Goal: Communication & Community: Answer question/provide support

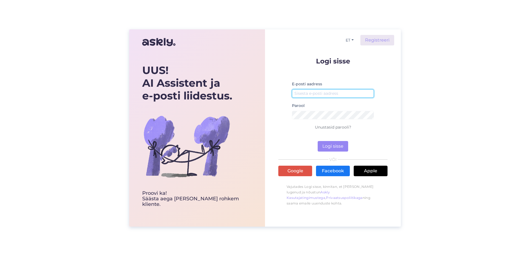
click at [320, 91] on input "email" at bounding box center [333, 93] width 82 height 9
type input "[EMAIL_ADDRESS][PERSON_NAME][DOMAIN_NAME]"
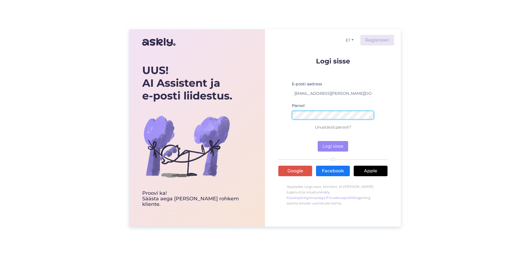
click at [318, 141] on button "Logi sisse" at bounding box center [333, 146] width 30 height 11
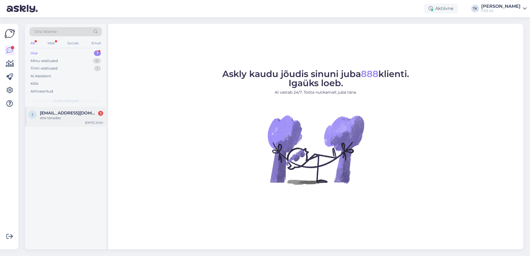
click at [75, 123] on div "j [EMAIL_ADDRESS][DOMAIN_NAME] 3 ette tänades [DATE] 22:04" at bounding box center [65, 117] width 81 height 20
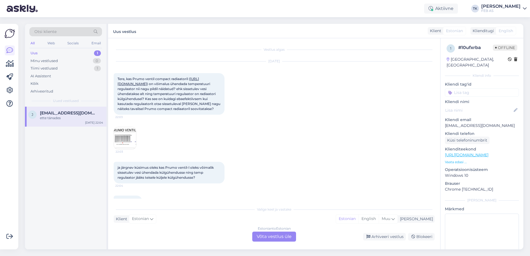
scroll to position [20, 0]
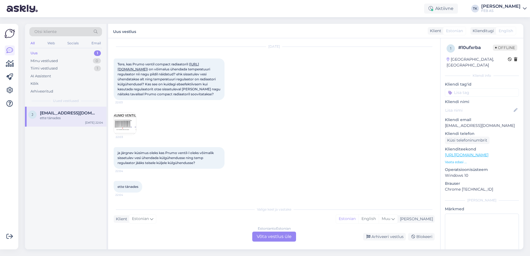
click at [126, 119] on img at bounding box center [125, 124] width 22 height 22
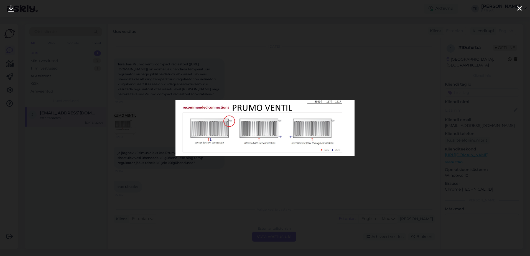
click at [255, 159] on div at bounding box center [265, 128] width 530 height 256
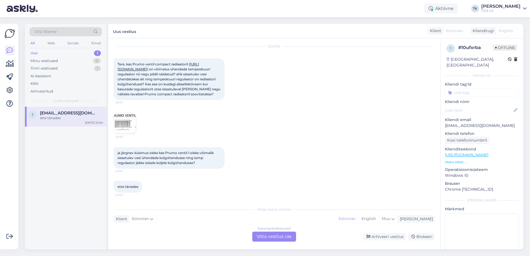
click at [280, 235] on div "Estonian to Estonian Võta vestlus üle" at bounding box center [274, 237] width 44 height 10
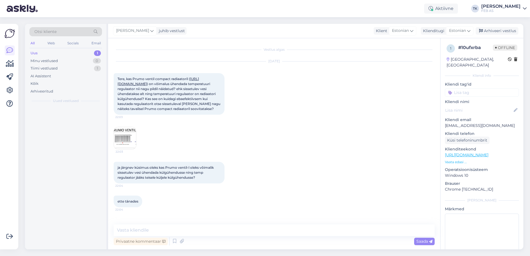
scroll to position [0, 0]
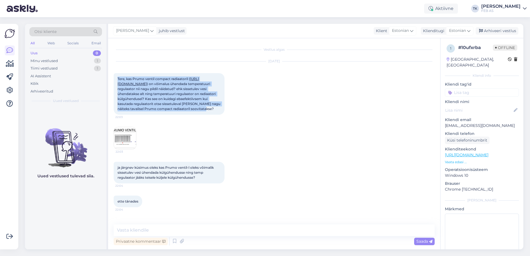
drag, startPoint x: 116, startPoint y: 78, endPoint x: 207, endPoint y: 113, distance: 96.9
click at [207, 113] on div "Tere, kas Prumo ventil compact radiaatoril ( [URL][DOMAIN_NAME] ) on võimalus ü…" at bounding box center [169, 94] width 111 height 42
copy span "Tere, kas Prumo ventil compact radiaatoril ( [URL][DOMAIN_NAME] ) on võimalus ü…"
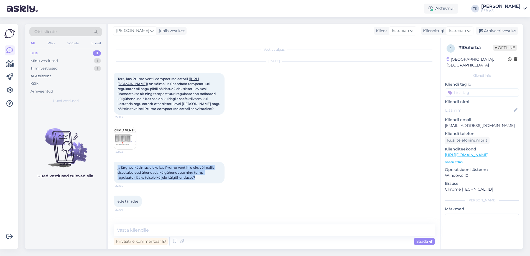
drag, startPoint x: 116, startPoint y: 172, endPoint x: 210, endPoint y: 184, distance: 94.7
click at [210, 183] on div "ja järgnev küsimus oleks kas Prumo ventil-l oleks võimalik sissetulev vesi ühen…" at bounding box center [169, 173] width 111 height 22
copy span "ja järgnev küsimus oleks kas Prumo ventil-l oleks võimalik sissetulev vesi ühen…"
click at [121, 141] on img at bounding box center [125, 138] width 22 height 22
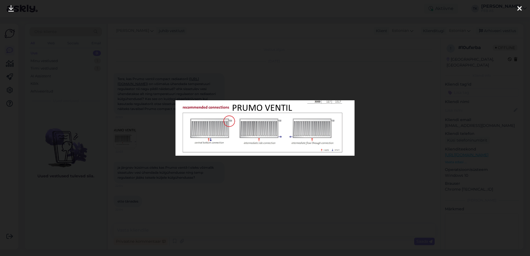
click at [520, 9] on icon at bounding box center [519, 8] width 4 height 7
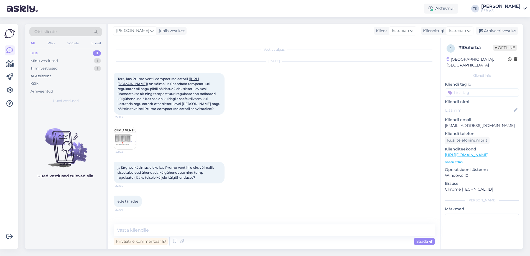
click at [181, 83] on link "[URL][DOMAIN_NAME]" at bounding box center [158, 81] width 81 height 9
click at [158, 227] on textarea at bounding box center [274, 230] width 321 height 12
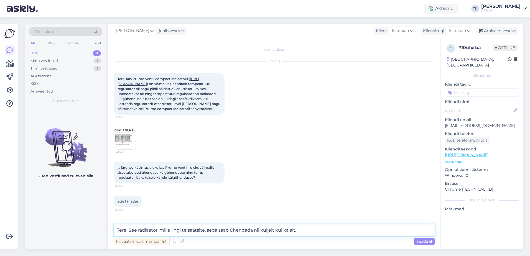
click at [325, 231] on textarea "Tere! See radiaator, mille lingi te saatsite, seda saab ühendada nii küljelt ku…" at bounding box center [274, 230] width 321 height 12
click at [375, 232] on textarea "Tere! See radiaator, mille lingi te saatsite, seda saab ühendada nii küljelt ku…" at bounding box center [274, 230] width 321 height 12
paste textarea "effektiivsust"
click at [377, 230] on textarea "Tere! See radiaator, mille lingi te saatsite, seda saab ühendada nii küljelt ku…" at bounding box center [274, 230] width 321 height 12
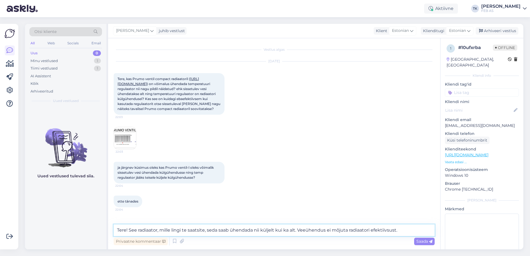
click at [378, 232] on textarea "Tere! See radiaator, mille lingi te saatsite, seda saab ühendada nii küljelt ku…" at bounding box center [274, 230] width 321 height 12
click at [367, 144] on div "[DATE] Tere, kas Prumo ventil compact radiaatoril ( [URL][DOMAIN_NAME] ) on või…" at bounding box center [274, 105] width 321 height 100
click at [412, 234] on textarea "Tere! See radiaator, mille lingi te saatsite, seda saab ühendada nii küljelt ku…" at bounding box center [274, 230] width 321 height 12
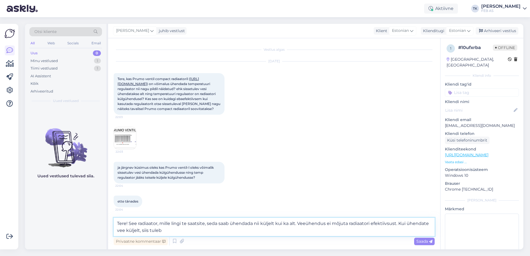
drag, startPoint x: 412, startPoint y: 234, endPoint x: 399, endPoint y: 223, distance: 16.7
click at [399, 223] on textarea "Tere! See radiaator, mille lingi te saatsite, seda saab ühendada nii küljelt ku…" at bounding box center [274, 227] width 321 height 18
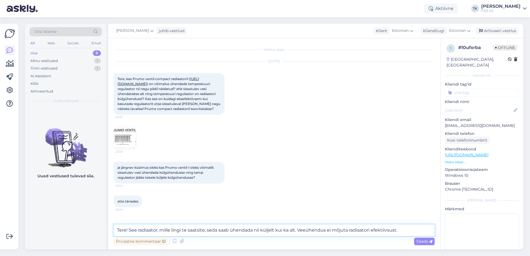
click at [417, 228] on textarea "Tere! See radiaator, mille lingi te saatsite, seda saab ühendada nii küljelt ku…" at bounding box center [274, 230] width 321 height 12
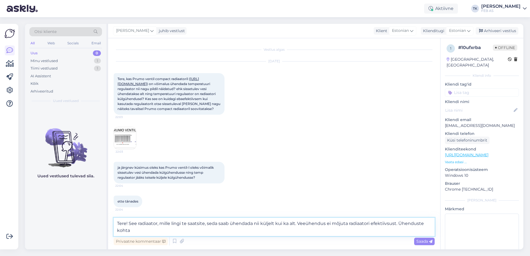
drag, startPoint x: 315, startPoint y: 228, endPoint x: 389, endPoint y: 221, distance: 74.6
click at [399, 225] on textarea "Tere! See radiaator, mille lingi te saatsite, seda saab ühendada nii küljelt ku…" at bounding box center [274, 227] width 321 height 18
click at [298, 233] on textarea "Tere! See radiaator, mille lingi te saatsite, seda saab ühendada nii küljelt ku…" at bounding box center [274, 227] width 321 height 18
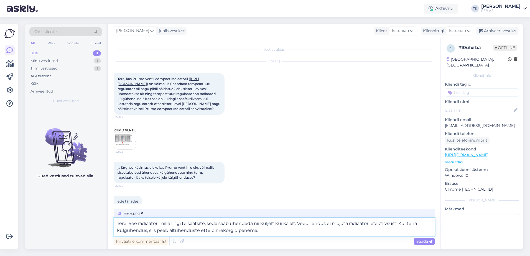
click at [302, 233] on textarea "Tere! See radiaator, mille lingi te saatsite, seda saab ühendada nii küljelt ku…" at bounding box center [274, 227] width 321 height 18
click at [336, 233] on textarea "Tere! See radiaator, mille lingi te saatsite, seda saab ühendada nii küljelt ku…" at bounding box center [274, 227] width 321 height 18
paste textarea "[URL][DOMAIN_NAME]"
type textarea "Tere! See radiaator, mille lingi te saatsite, seda saab ühendada nii küljelt ku…"
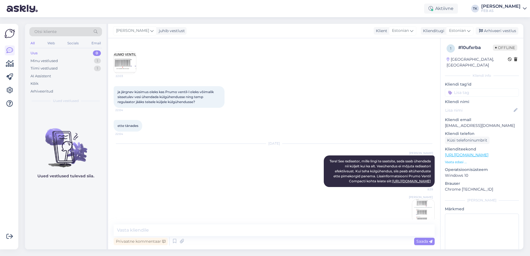
scroll to position [44, 0]
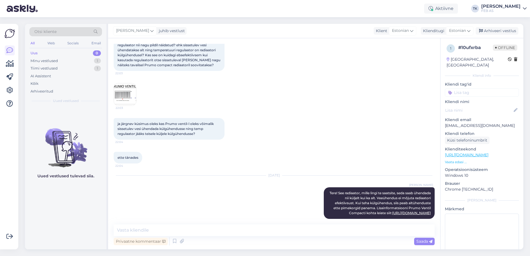
click at [133, 101] on img at bounding box center [125, 94] width 22 height 22
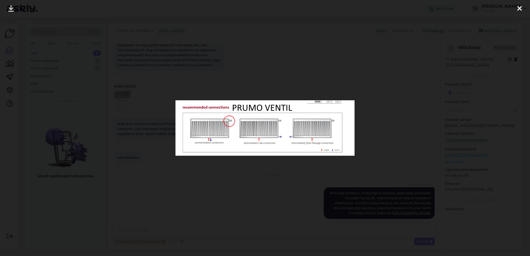
click at [423, 67] on div at bounding box center [265, 128] width 530 height 256
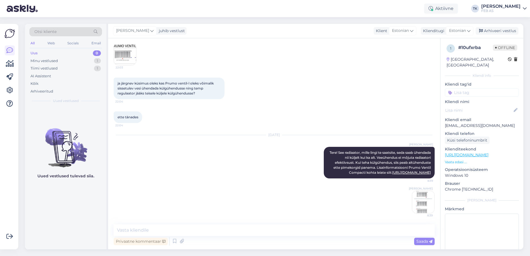
scroll to position [99, 0]
